Goal: Task Accomplishment & Management: Manage account settings

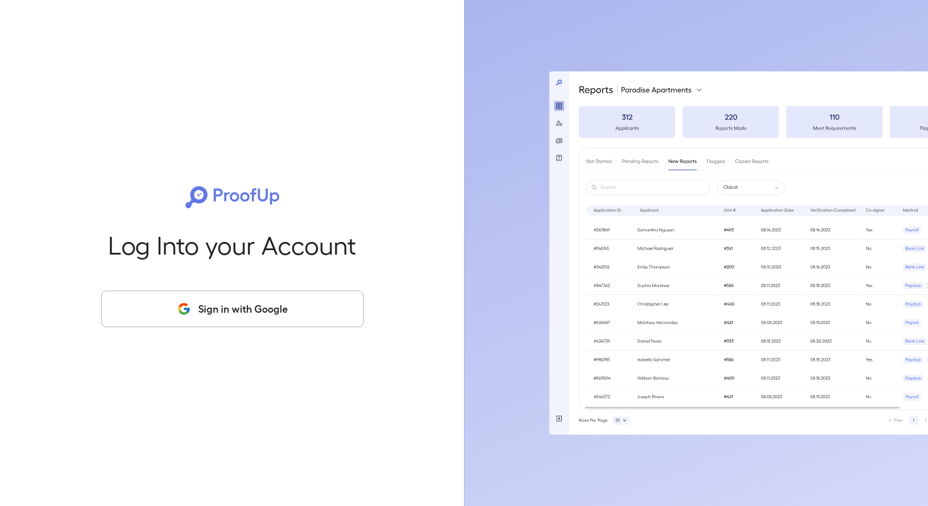
click at [256, 308] on button "Sign in with Google" at bounding box center [232, 309] width 263 height 37
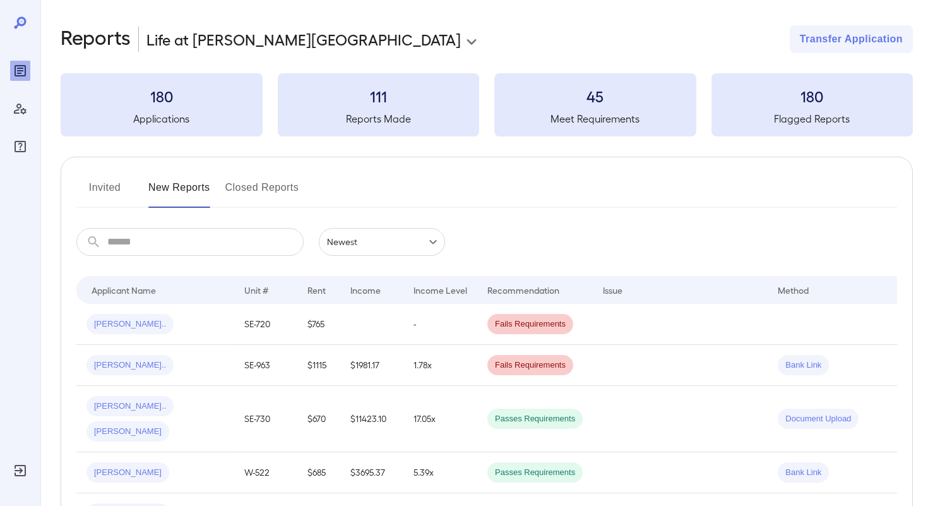
click at [181, 237] on input "text" at bounding box center [205, 242] width 196 height 28
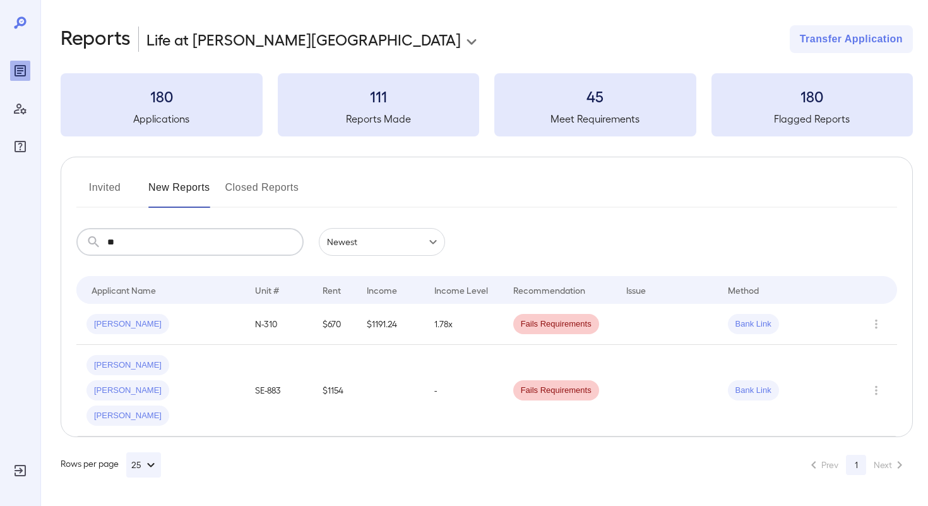
type input "*"
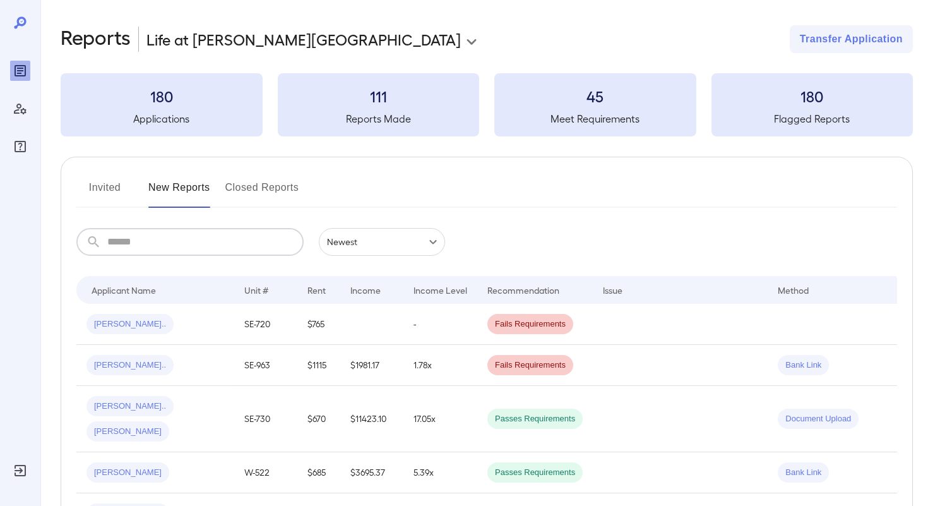
click at [105, 186] on button "Invited" at bounding box center [104, 192] width 57 height 30
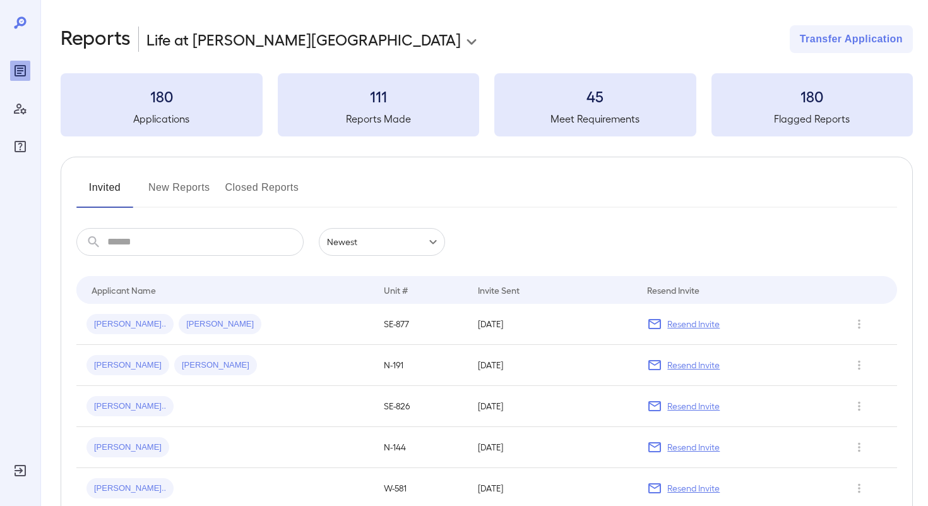
click at [179, 199] on button "New Reports" at bounding box center [179, 192] width 62 height 30
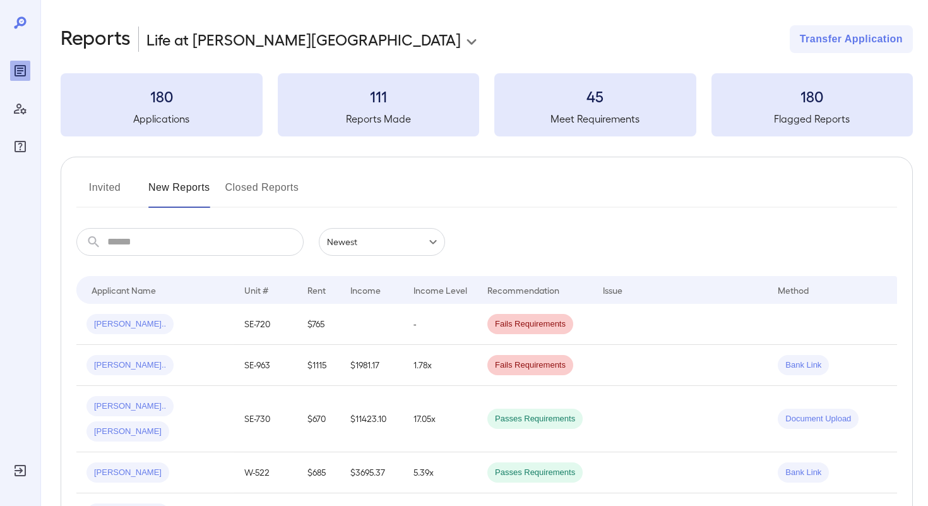
click at [95, 181] on button "Invited" at bounding box center [104, 192] width 57 height 30
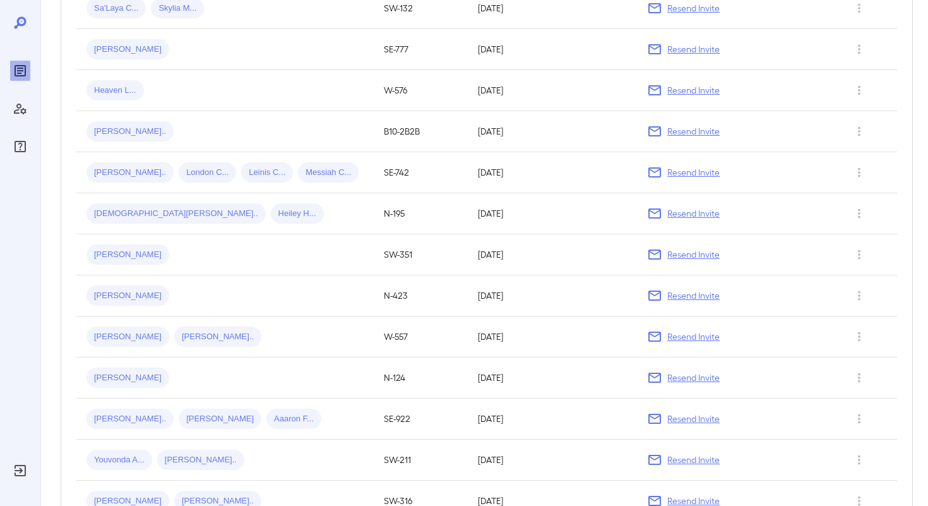
scroll to position [563, 0]
click at [269, 263] on div "Ana M..." at bounding box center [225, 253] width 277 height 20
